Goal: Task Accomplishment & Management: Manage account settings

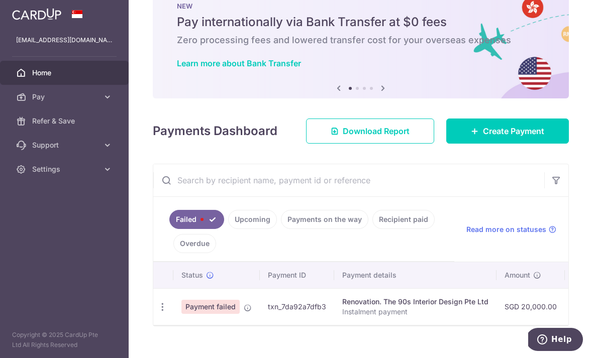
scroll to position [30, 0]
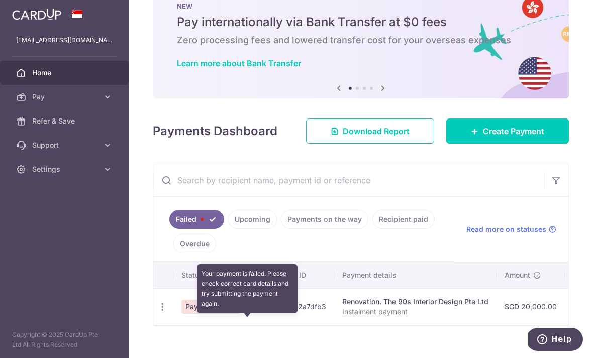
click at [244, 312] on icon at bounding box center [248, 308] width 8 height 8
click at [157, 312] on icon "button" at bounding box center [162, 307] width 11 height 11
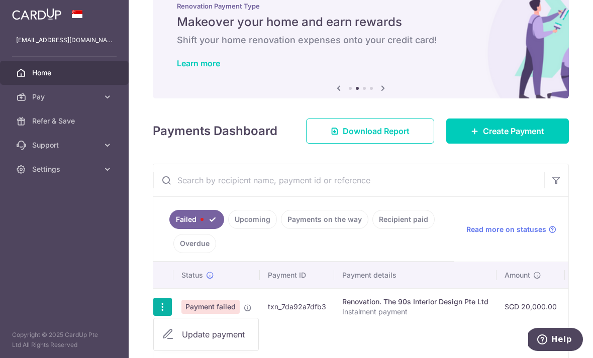
click at [182, 341] on span "Update payment" at bounding box center [216, 335] width 68 height 12
radio input "true"
type input "20,000.00"
type input "Instalment payment"
type input "Stage 2 to 5"
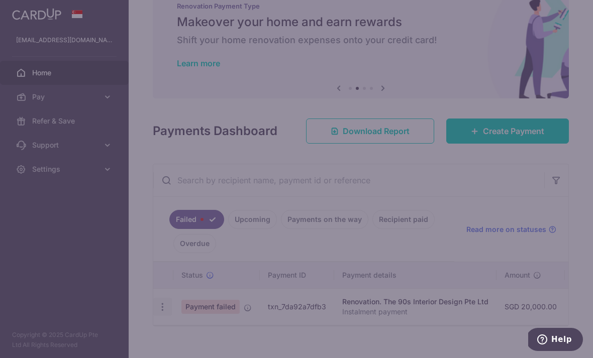
type input "3HOME25R"
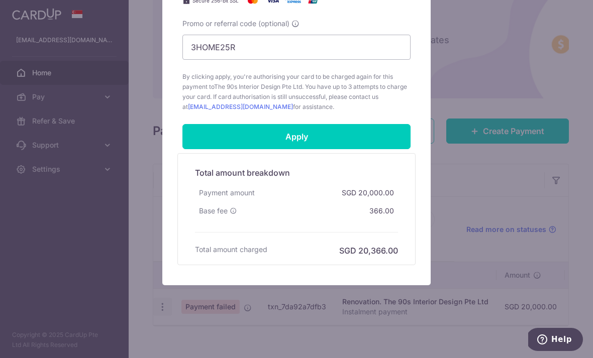
scroll to position [532, 0]
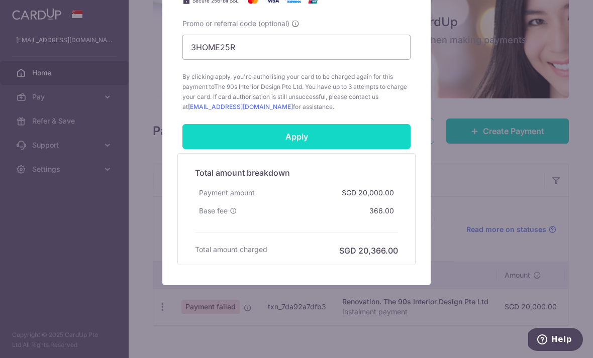
click at [338, 142] on input "Apply" at bounding box center [296, 136] width 228 height 25
